Goal: Task Accomplishment & Management: Use online tool/utility

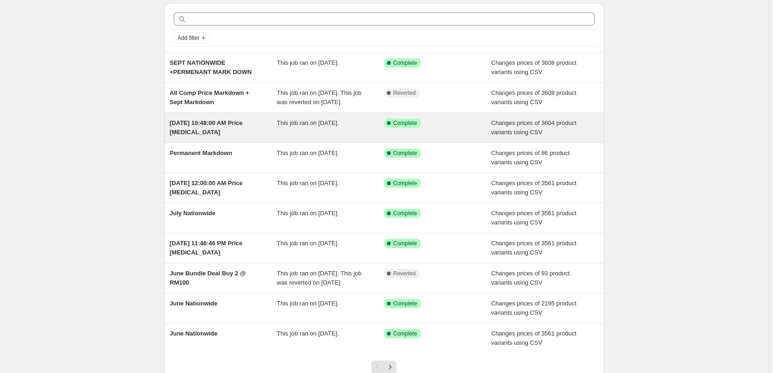
scroll to position [46, 0]
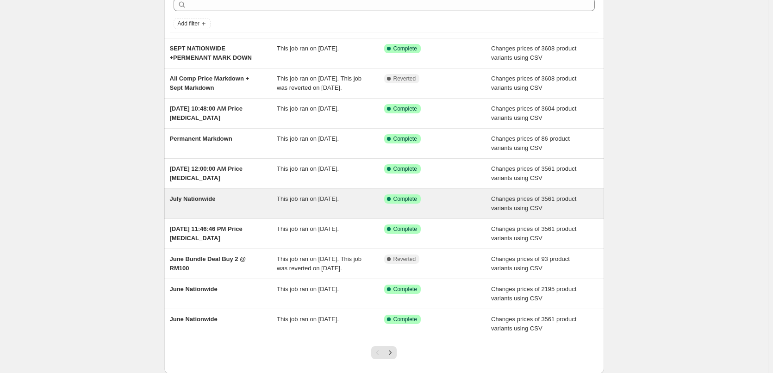
click at [460, 204] on div "Success Complete Complete" at bounding box center [431, 198] width 94 height 9
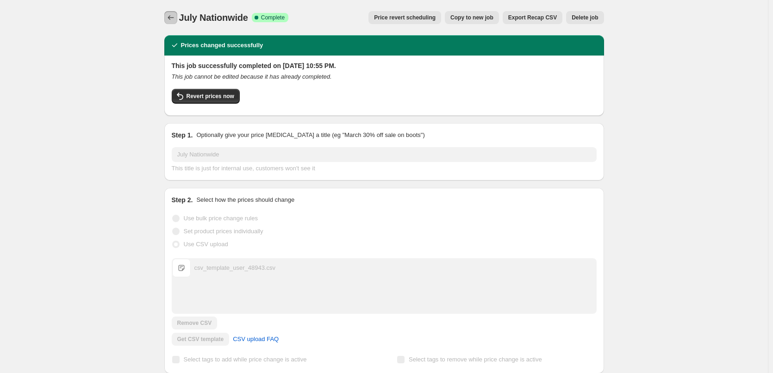
click at [175, 16] on icon "Price change jobs" at bounding box center [170, 17] width 9 height 9
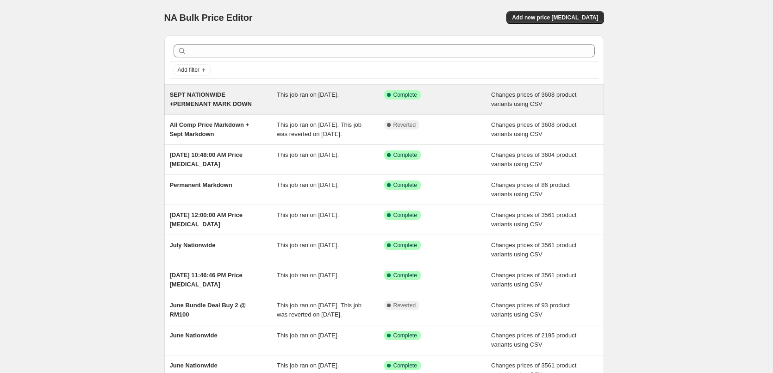
click at [467, 90] on div "Success Complete Complete" at bounding box center [431, 94] width 94 height 9
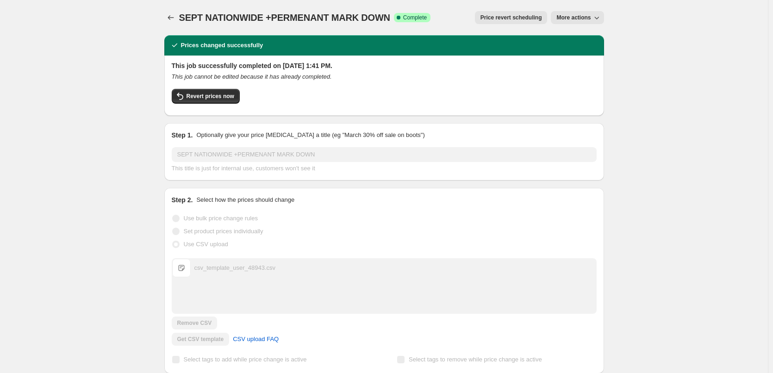
click at [268, 73] on icon "This job cannot be edited because it has already completed." at bounding box center [252, 76] width 160 height 7
click at [584, 14] on button "More actions" at bounding box center [577, 17] width 53 height 13
click at [545, 89] on div "Revert prices now" at bounding box center [384, 98] width 425 height 19
click at [526, 15] on span "Price revert scheduling" at bounding box center [512, 17] width 62 height 7
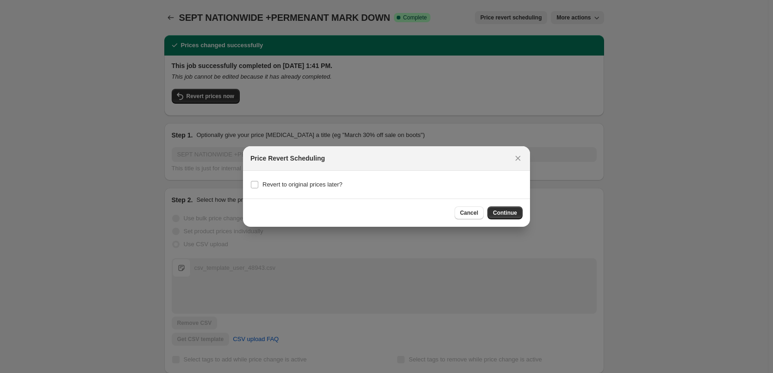
click at [525, 157] on div "Price Revert Scheduling" at bounding box center [386, 158] width 287 height 25
click at [520, 157] on icon "Close" at bounding box center [517, 158] width 9 height 9
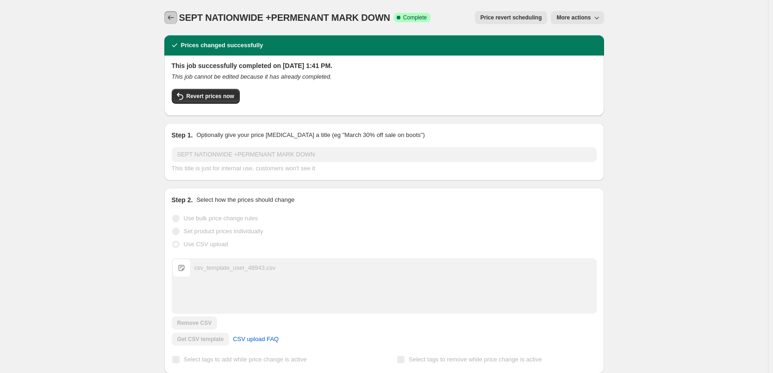
click at [171, 13] on button "Price change jobs" at bounding box center [170, 17] width 13 height 13
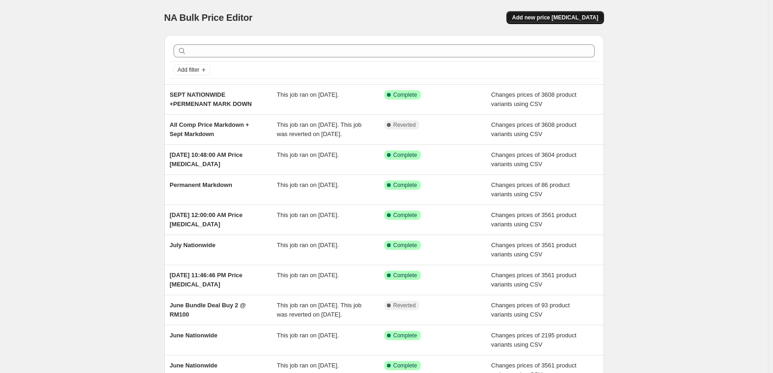
click at [559, 14] on span "Add new price [MEDICAL_DATA]" at bounding box center [555, 17] width 86 height 7
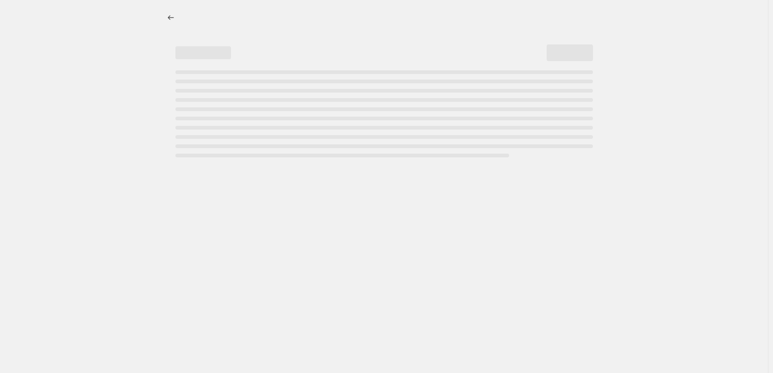
select select "percentage"
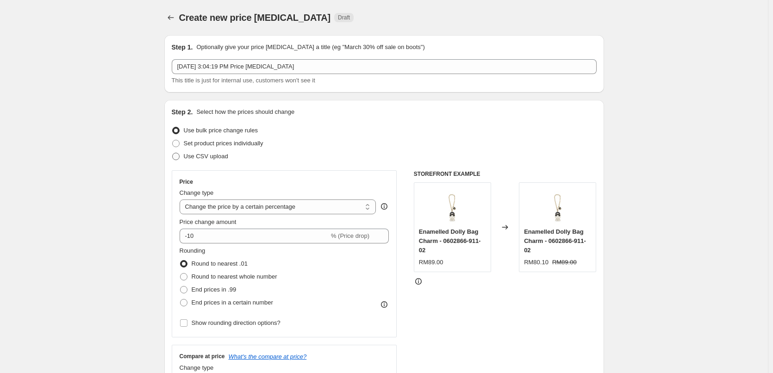
click at [223, 156] on span "Use CSV upload" at bounding box center [206, 156] width 44 height 7
click at [173, 153] on input "Use CSV upload" at bounding box center [172, 153] width 0 height 0
radio input "true"
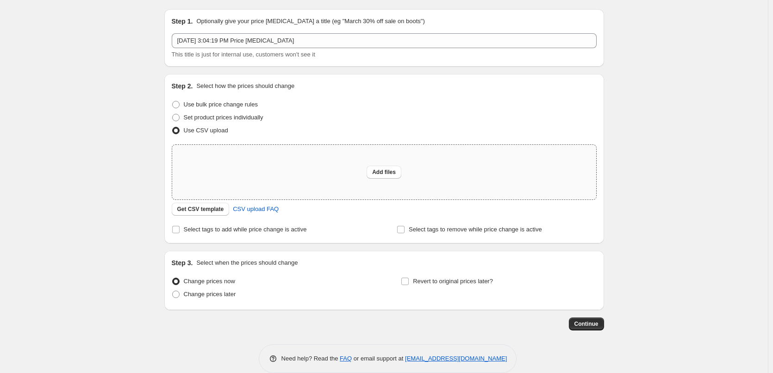
scroll to position [40, 0]
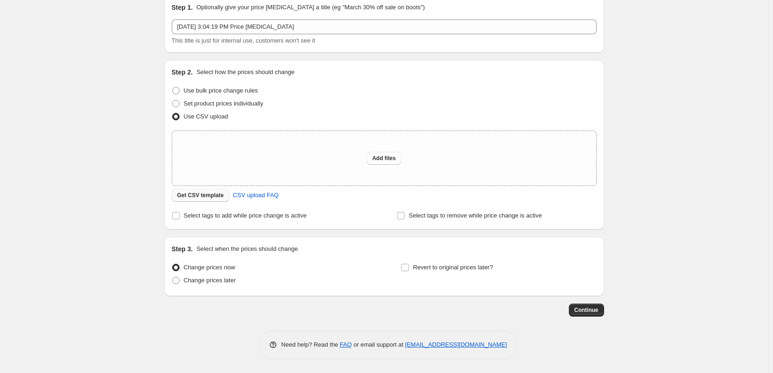
click at [208, 198] on span "Get CSV template" at bounding box center [200, 195] width 47 height 7
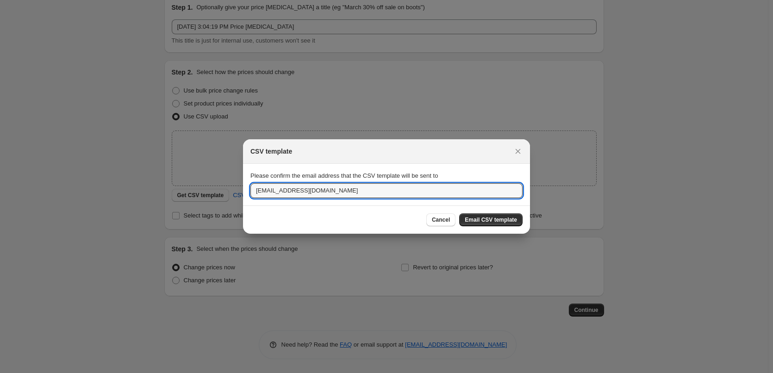
drag, startPoint x: 267, startPoint y: 190, endPoint x: 209, endPoint y: 184, distance: 58.2
click at [209, 373] on div "CSV template Please confirm the email address that the CSV template will be sen…" at bounding box center [386, 373] width 773 height 0
type input "[EMAIL_ADDRESS][DOMAIN_NAME]"
click at [506, 219] on span "Email CSV template" at bounding box center [491, 219] width 52 height 7
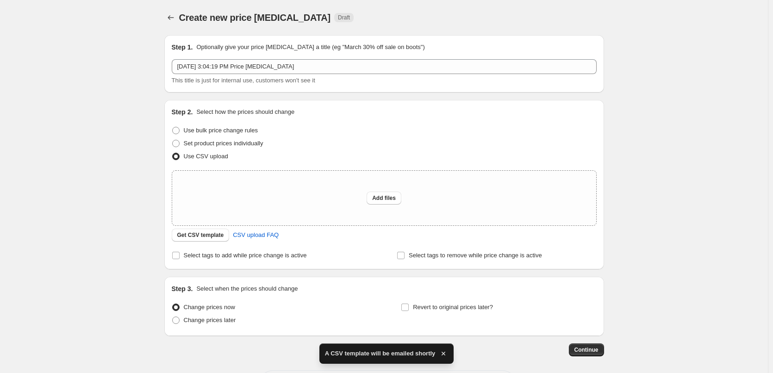
scroll to position [40, 0]
